Goal: Transaction & Acquisition: Download file/media

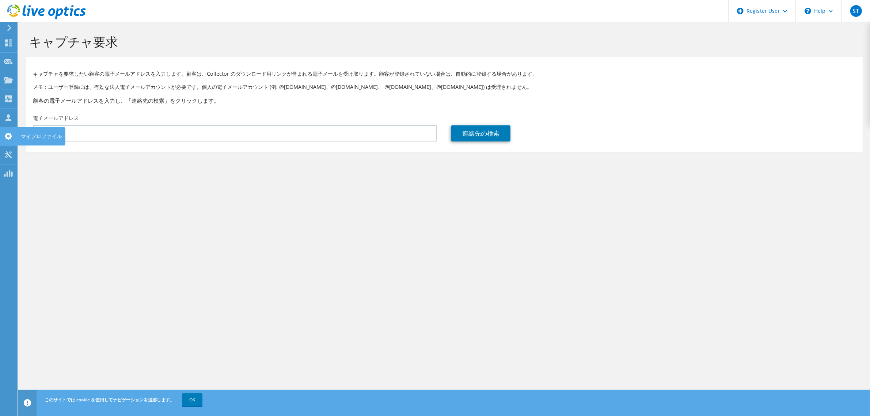
click at [8, 136] on icon at bounding box center [8, 136] width 9 height 7
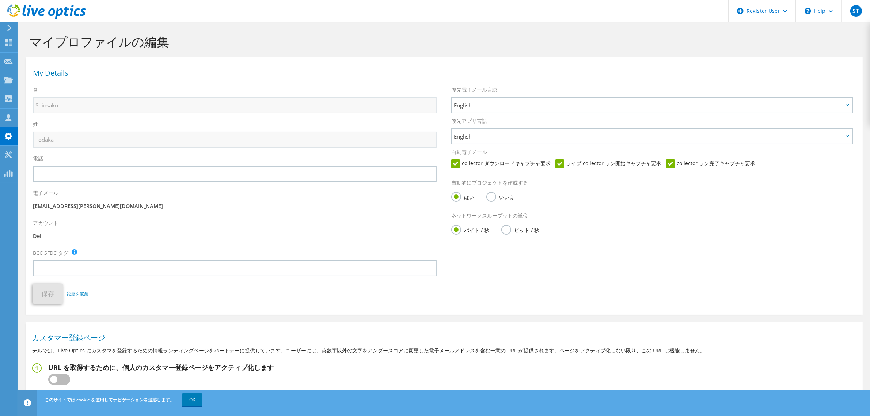
click at [7, 30] on icon at bounding box center [9, 27] width 5 height 7
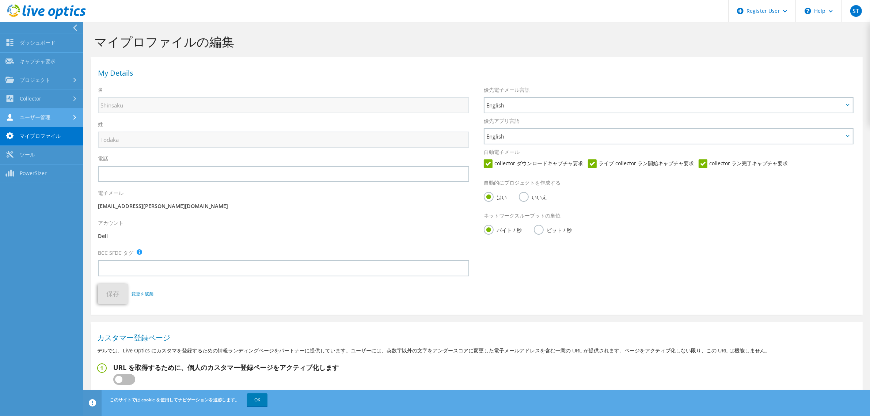
click at [54, 120] on link "ユーザー管理" at bounding box center [41, 118] width 83 height 19
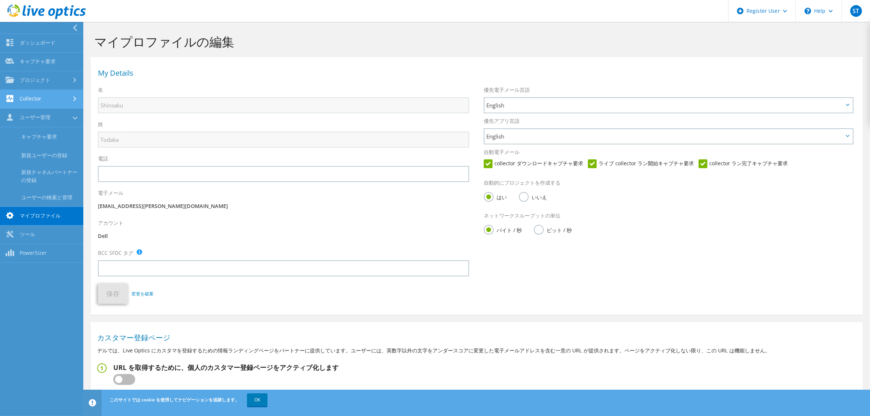
click at [54, 99] on link "Collector" at bounding box center [41, 99] width 83 height 19
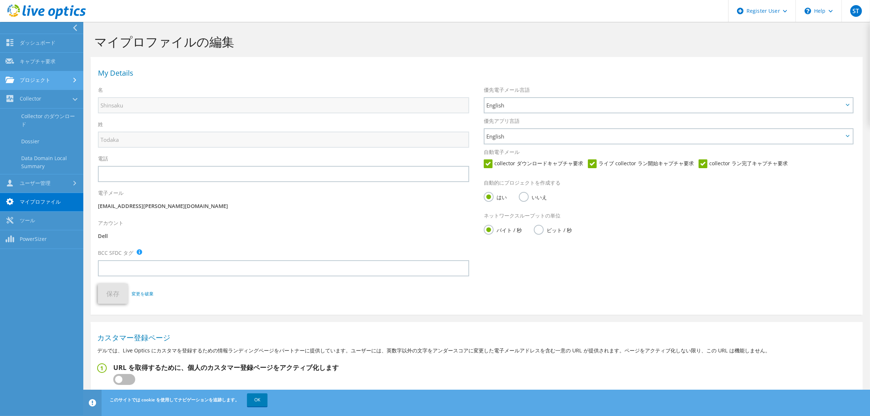
click at [53, 85] on link "プロジェクト" at bounding box center [41, 80] width 83 height 19
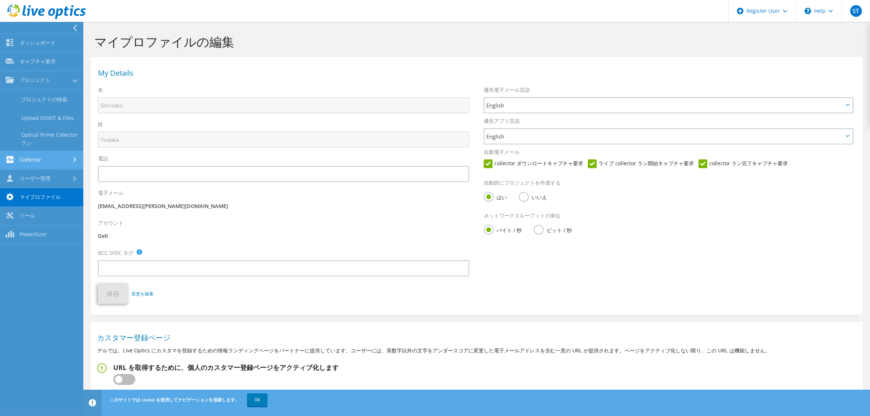
click at [42, 155] on link "Collector" at bounding box center [41, 160] width 83 height 19
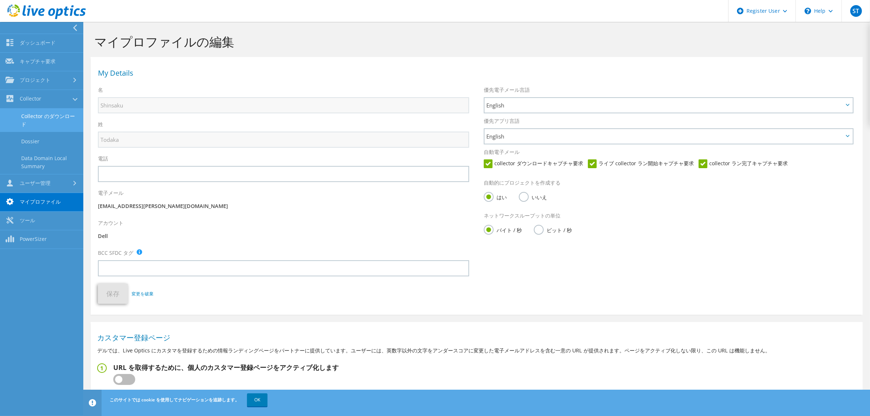
click at [61, 116] on link "Collector のダウンロード" at bounding box center [41, 120] width 83 height 23
